Goal: Find specific page/section: Find specific page/section

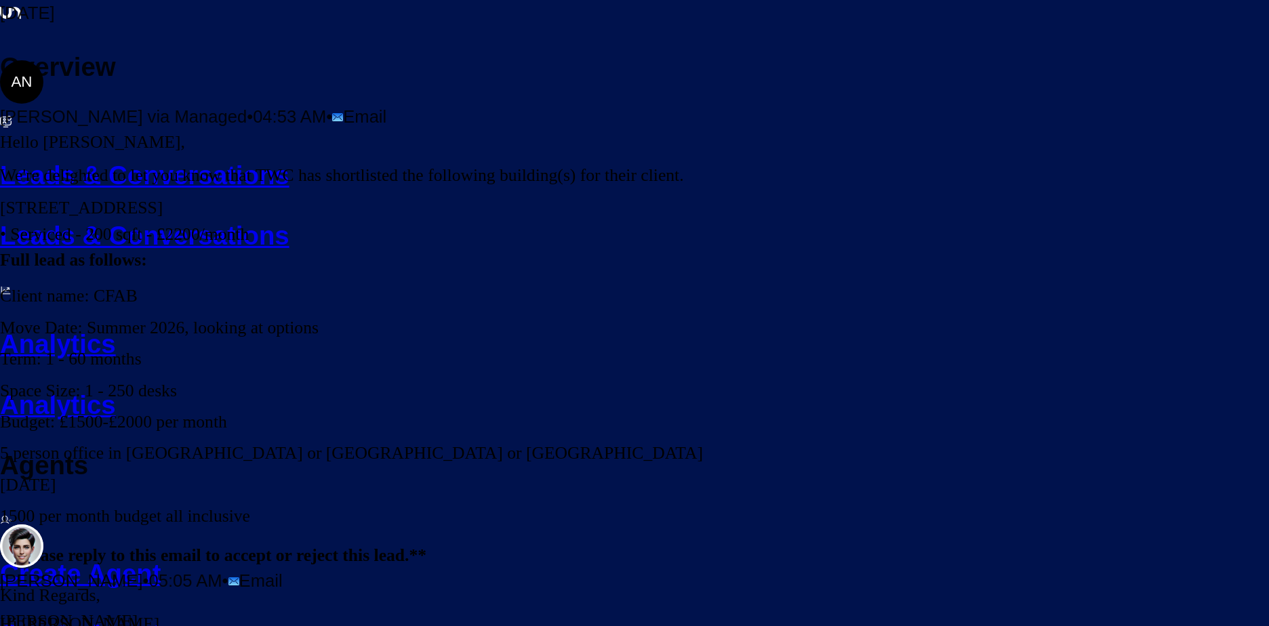
scroll to position [203, 0]
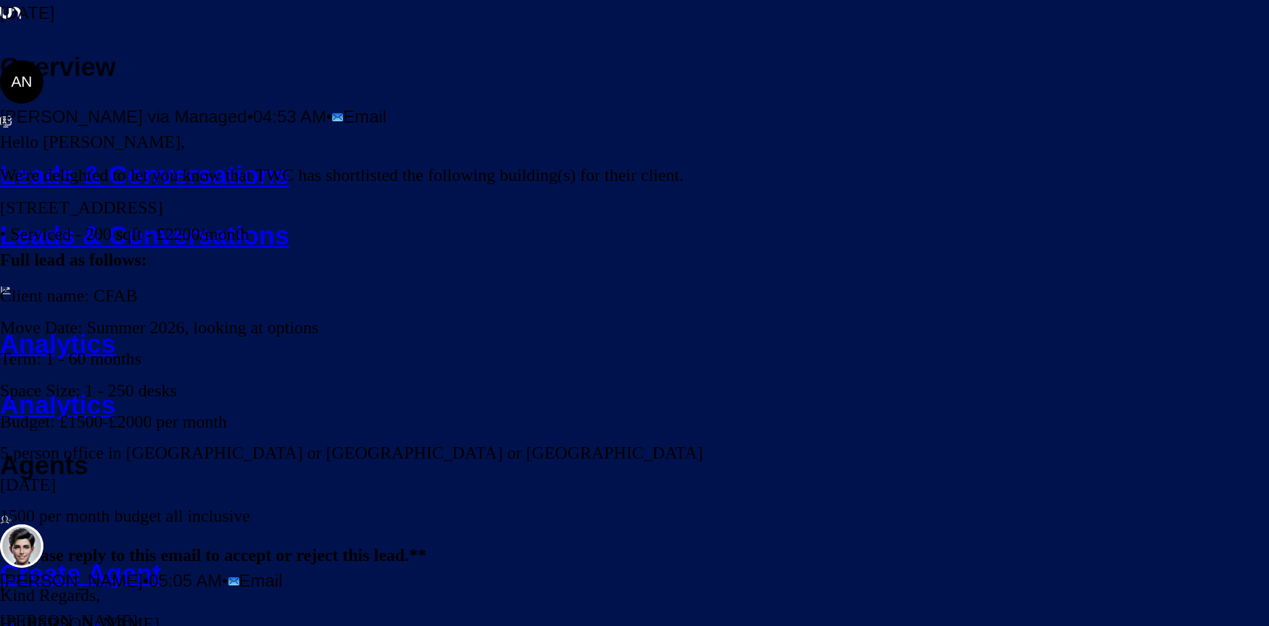
scroll to position [479, 0]
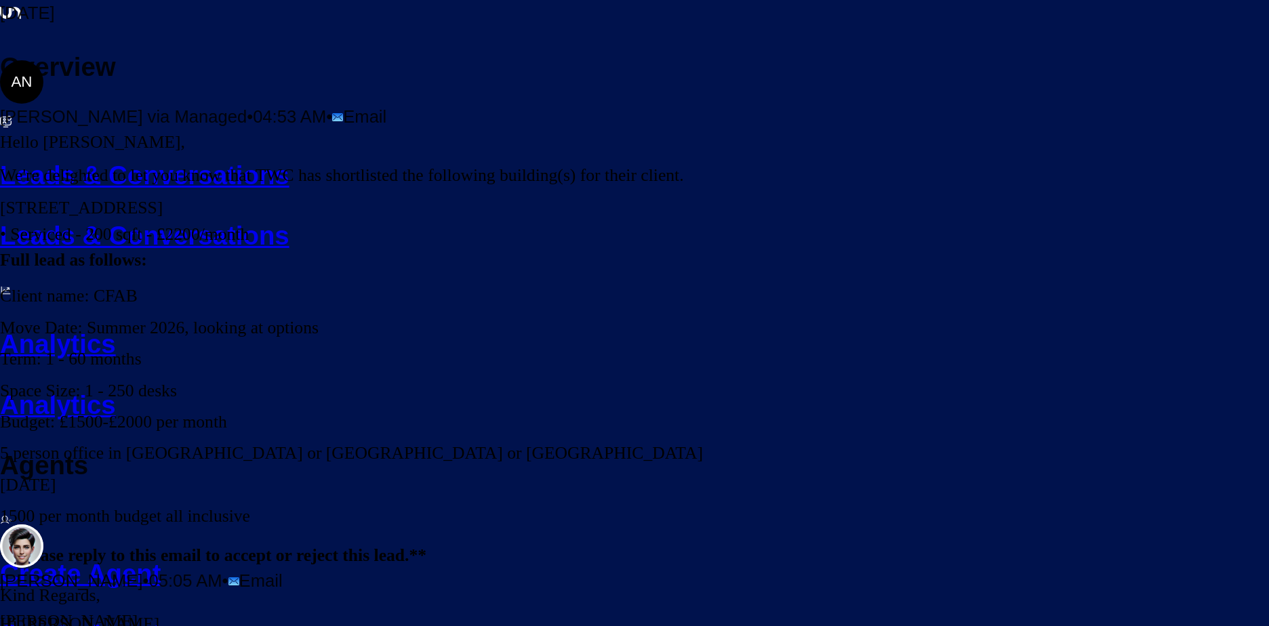
scroll to position [615, 0]
